Goal: Information Seeking & Learning: Learn about a topic

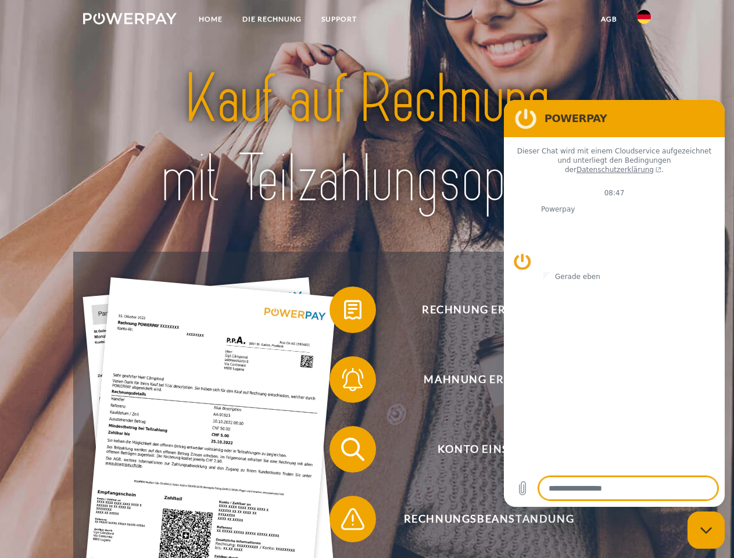
click at [130, 20] on img at bounding box center [130, 19] width 94 height 12
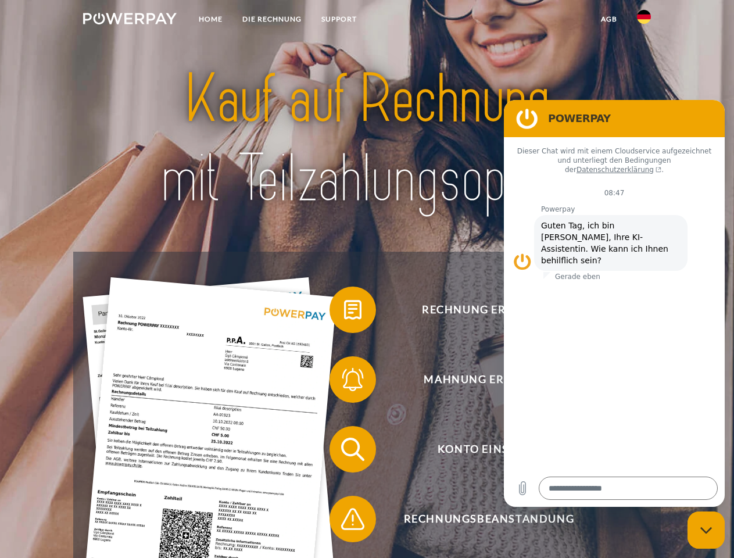
click at [643, 20] on img at bounding box center [644, 17] width 14 height 14
click at [608, 19] on link "agb" at bounding box center [609, 19] width 36 height 21
click at [344, 312] on span at bounding box center [335, 310] width 58 height 58
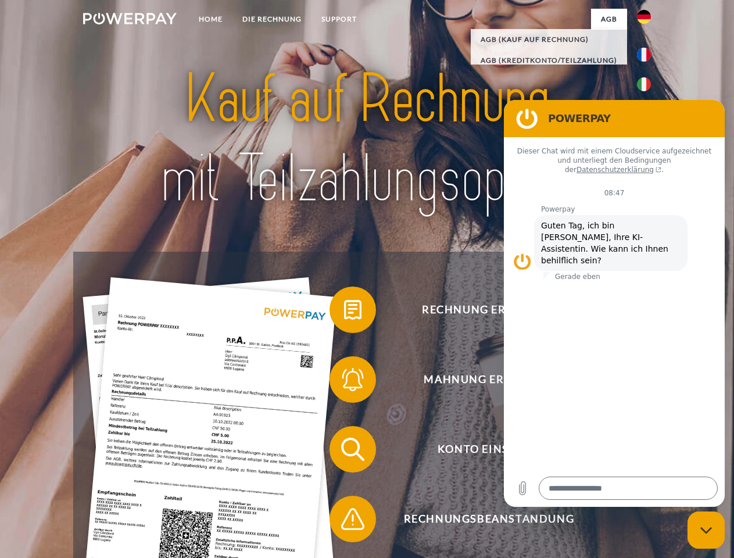
click at [344, 382] on div "Rechnung erhalten? Mahnung erhalten? Konto einsehen" at bounding box center [366, 483] width 587 height 465
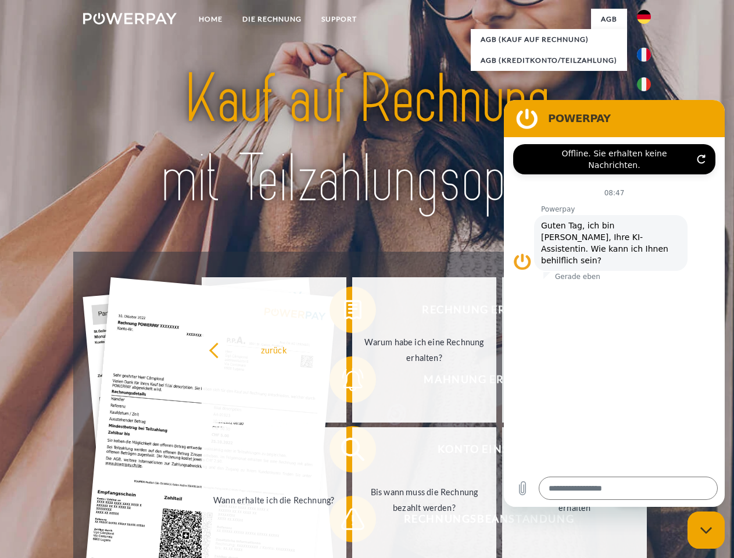
click at [352, 451] on link "Bis wann muss die Rechnung bezahlt werden?" at bounding box center [424, 499] width 145 height 145
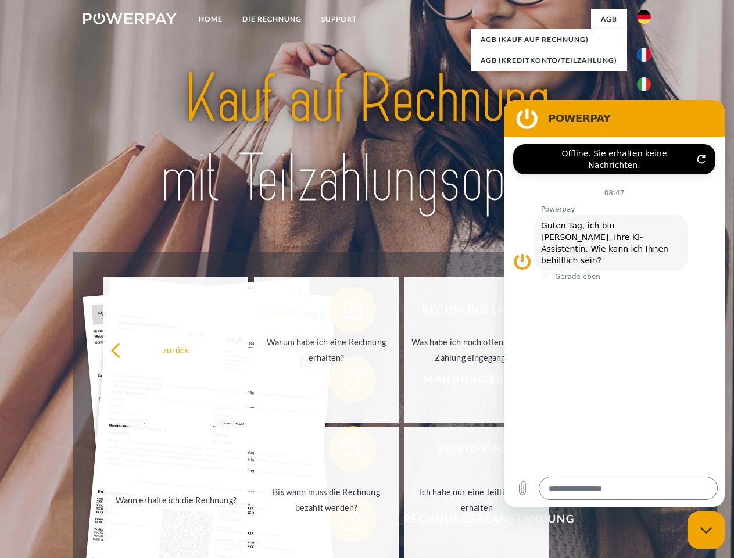
click at [344, 521] on span at bounding box center [335, 519] width 58 height 58
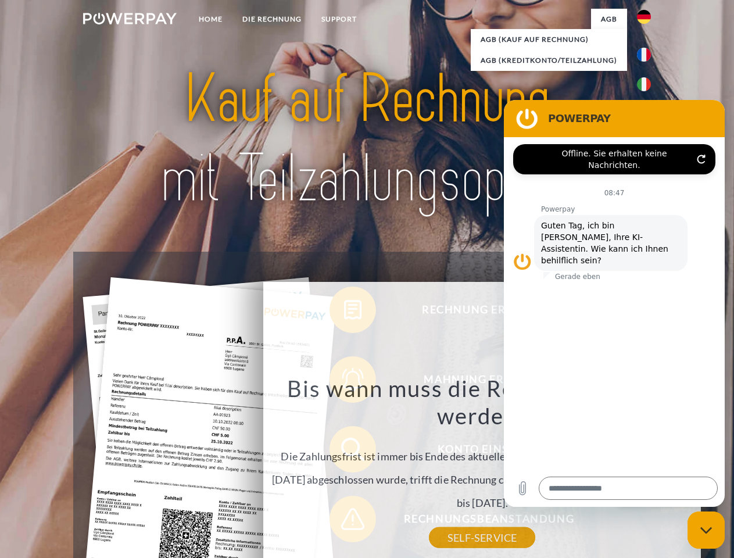
click at [706, 530] on icon "Messaging-Fenster schließen" at bounding box center [706, 530] width 12 height 8
type textarea "*"
